Goal: Transaction & Acquisition: Purchase product/service

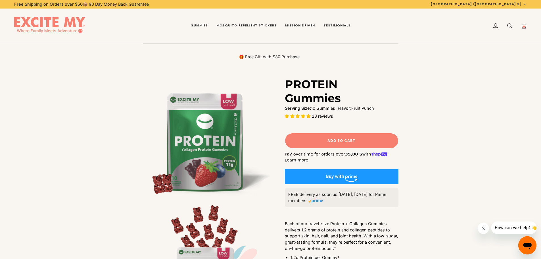
click at [352, 138] on span "Add to Cart" at bounding box center [341, 140] width 28 height 5
click at [381, 0] on div "Free Shipping on Orders over $50 📦 90 Day Money Back Guarentee Free Shipping on…" at bounding box center [270, 0] width 541 height 0
click at [525, 26] on icon at bounding box center [524, 26] width 6 height 6
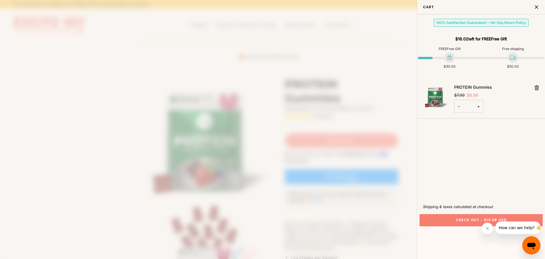
click at [64, 159] on span at bounding box center [272, 129] width 545 height 259
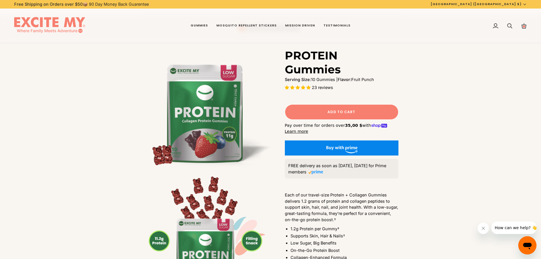
scroll to position [114, 0]
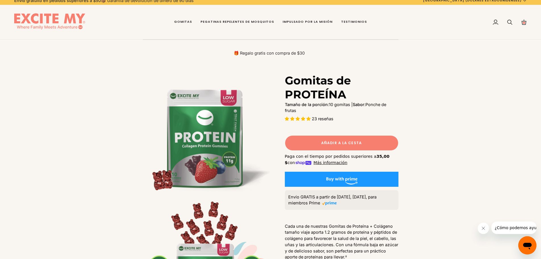
scroll to position [0, 0]
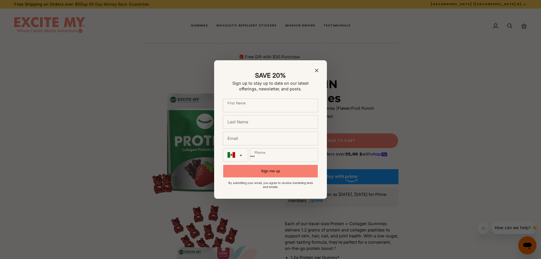
click at [317, 68] on span "Close modal" at bounding box center [316, 70] width 3 height 5
